Goal: Task Accomplishment & Management: Manage account settings

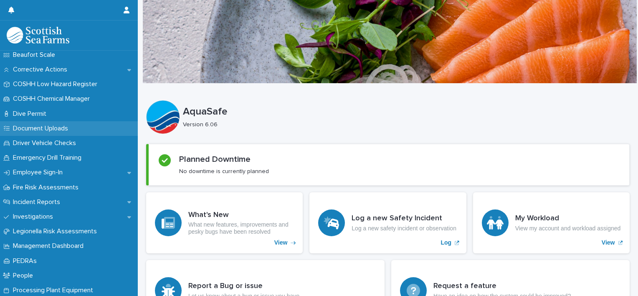
scroll to position [167, 0]
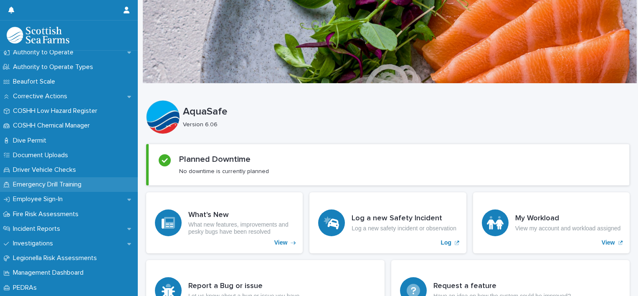
click at [52, 185] on p "Emergency Drill Training" at bounding box center [49, 184] width 79 height 8
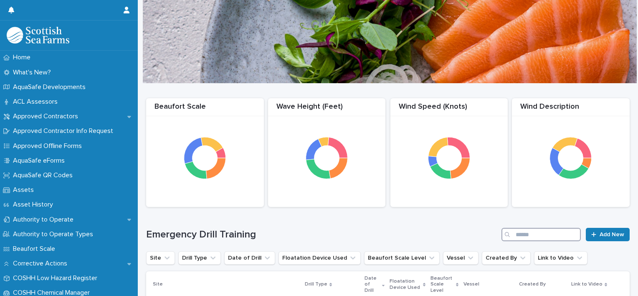
click at [537, 233] on input "Search" at bounding box center [541, 234] width 79 height 13
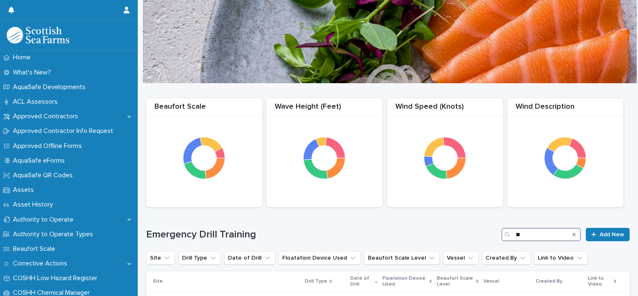
type input "*"
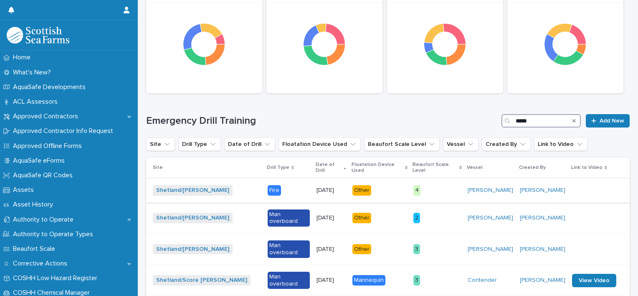
scroll to position [133, 0]
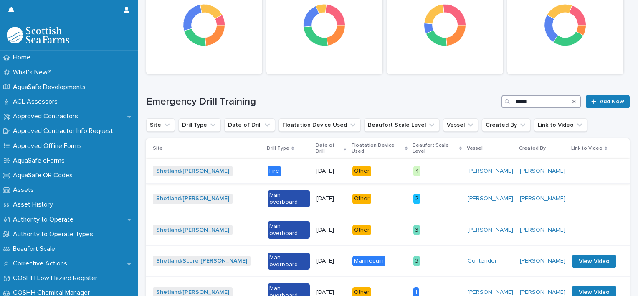
type input "*****"
click at [431, 166] on p "4" at bounding box center [437, 171] width 48 height 10
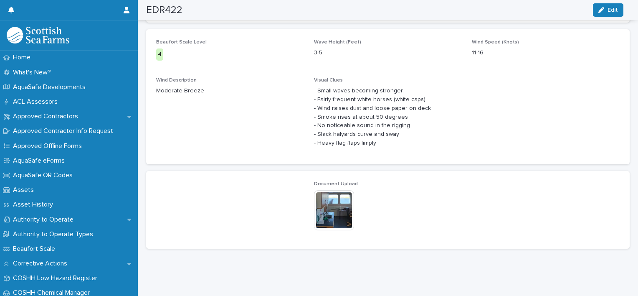
scroll to position [397, 0]
click at [333, 208] on img at bounding box center [334, 209] width 40 height 40
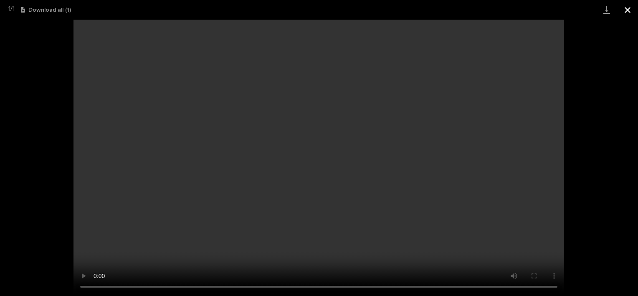
click at [628, 10] on button "Close gallery" at bounding box center [627, 10] width 21 height 20
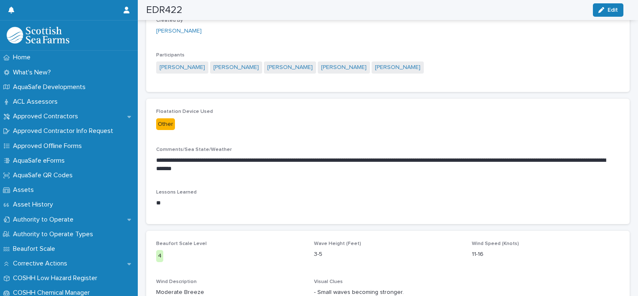
scroll to position [21, 0]
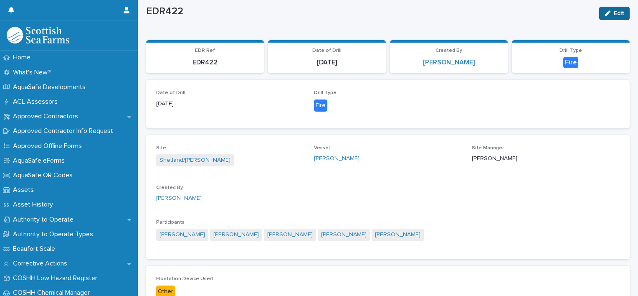
click at [614, 10] on span "Edit" at bounding box center [619, 13] width 10 height 6
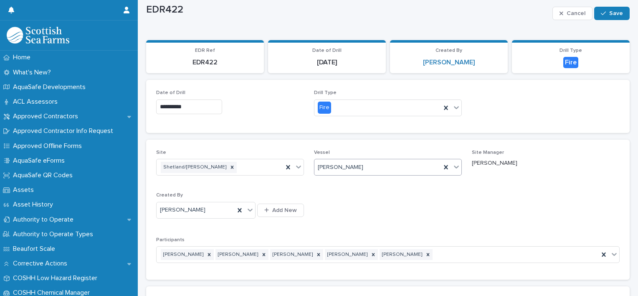
click at [426, 167] on div "[PERSON_NAME]" at bounding box center [377, 167] width 127 height 14
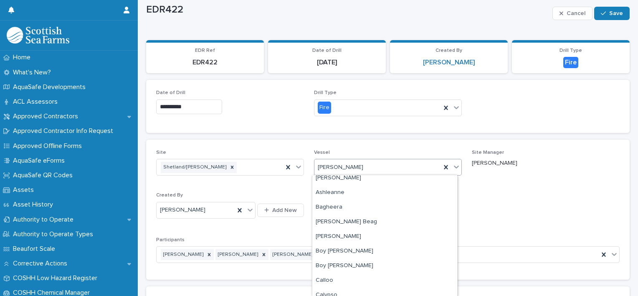
scroll to position [0, 0]
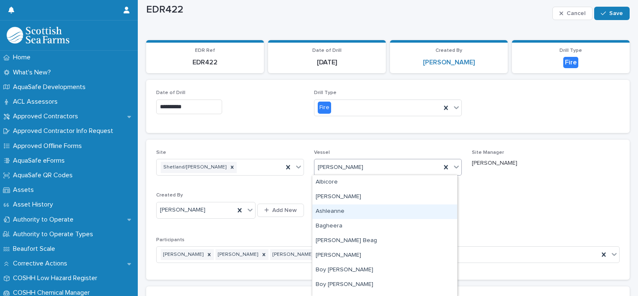
click at [535, 203] on div "Site Shetland/[PERSON_NAME] Vessel option Ashleanne focused, 3 of 121. 121 resu…" at bounding box center [388, 210] width 464 height 120
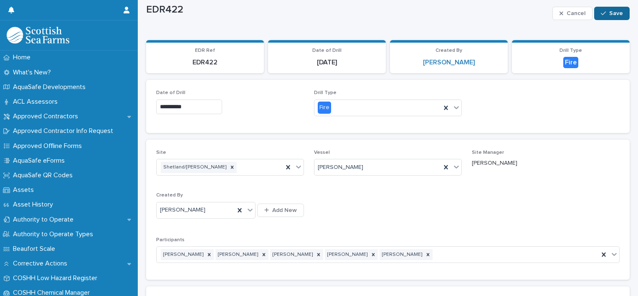
click at [612, 10] on span "Save" at bounding box center [616, 13] width 14 height 6
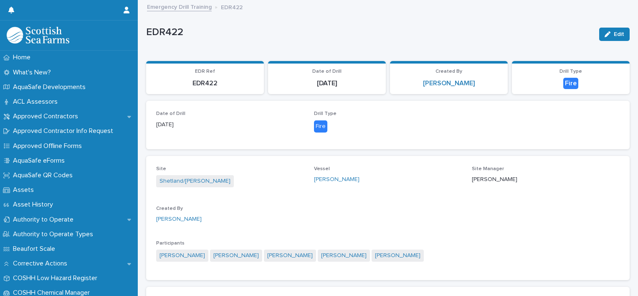
click at [181, 7] on link "Emergency Drill Training" at bounding box center [179, 7] width 65 height 10
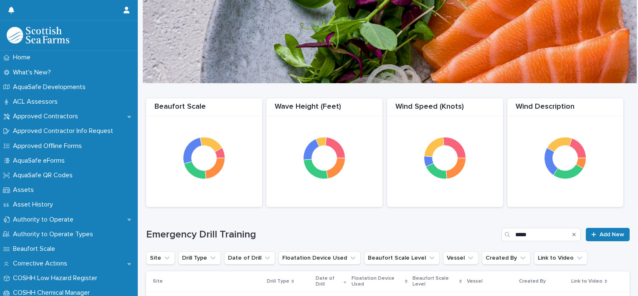
click at [531, 226] on div "Emergency Drill Training ***** Add New" at bounding box center [388, 231] width 484 height 40
drag, startPoint x: 531, startPoint y: 232, endPoint x: 492, endPoint y: 230, distance: 39.3
click at [492, 230] on div "Emergency Drill Training ***** Add New" at bounding box center [388, 234] width 484 height 13
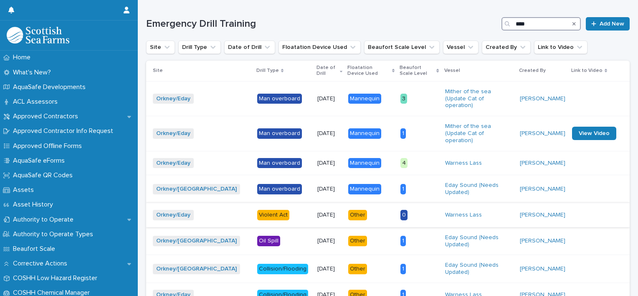
scroll to position [167, 0]
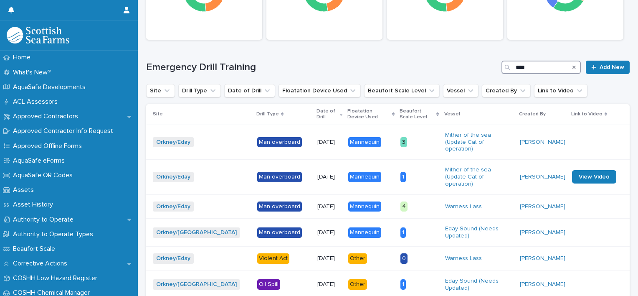
drag, startPoint x: 529, startPoint y: 71, endPoint x: 503, endPoint y: 66, distance: 25.9
click at [503, 66] on div "****" at bounding box center [541, 67] width 79 height 13
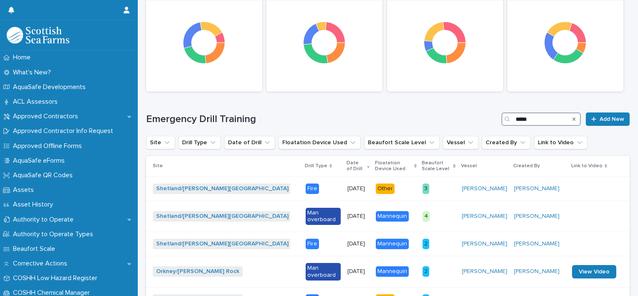
scroll to position [167, 0]
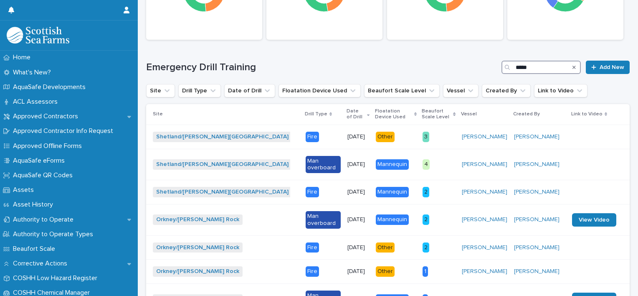
drag, startPoint x: 528, startPoint y: 68, endPoint x: 505, endPoint y: 68, distance: 23.4
click at [505, 68] on div "*****" at bounding box center [541, 67] width 79 height 13
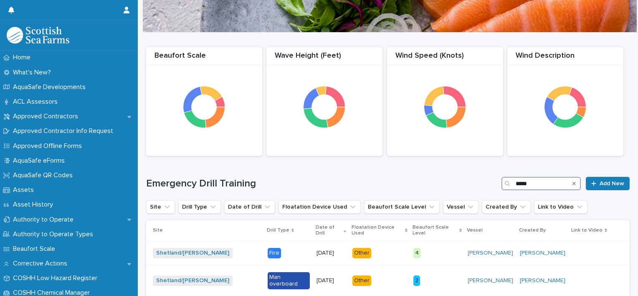
scroll to position [42, 0]
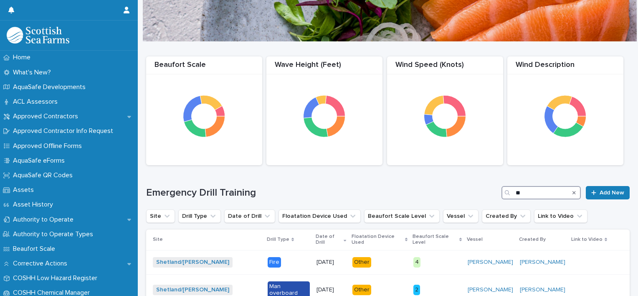
type input "*"
